Goal: Find specific page/section: Find specific page/section

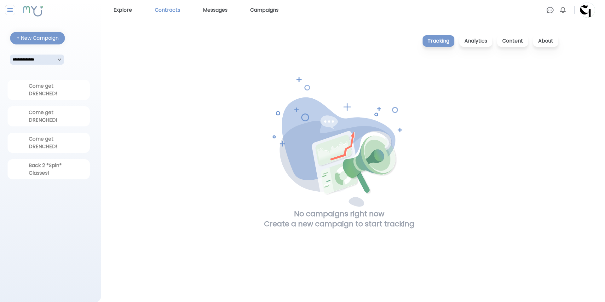
click at [173, 14] on link "Contracts" at bounding box center [167, 10] width 31 height 10
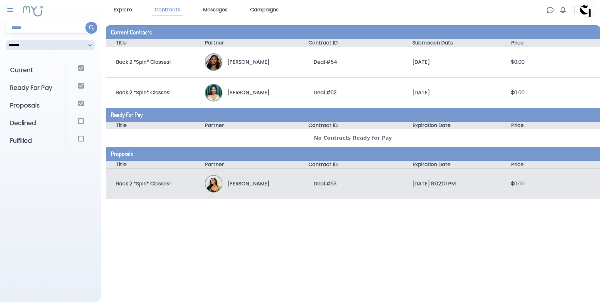
click at [263, 178] on div "[PERSON_NAME]" at bounding box center [254, 184] width 99 height 18
